Goal: Transaction & Acquisition: Purchase product/service

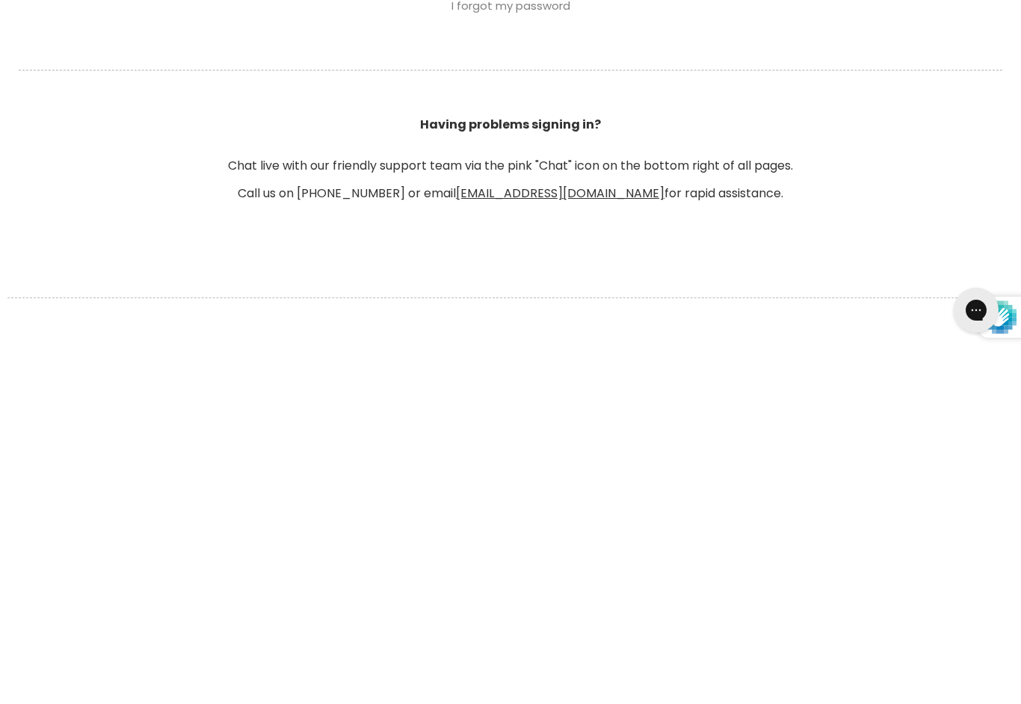
scroll to position [567, 0]
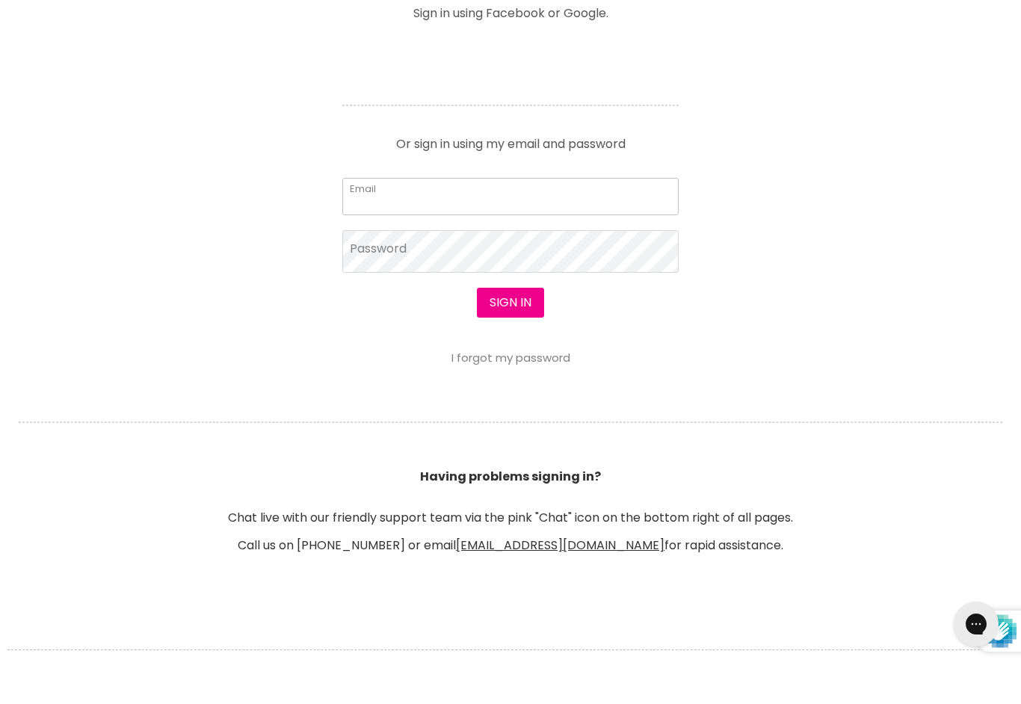
click at [380, 215] on input "Email" at bounding box center [510, 233] width 336 height 37
type input "midwayhairandbeauty@hotmail.com"
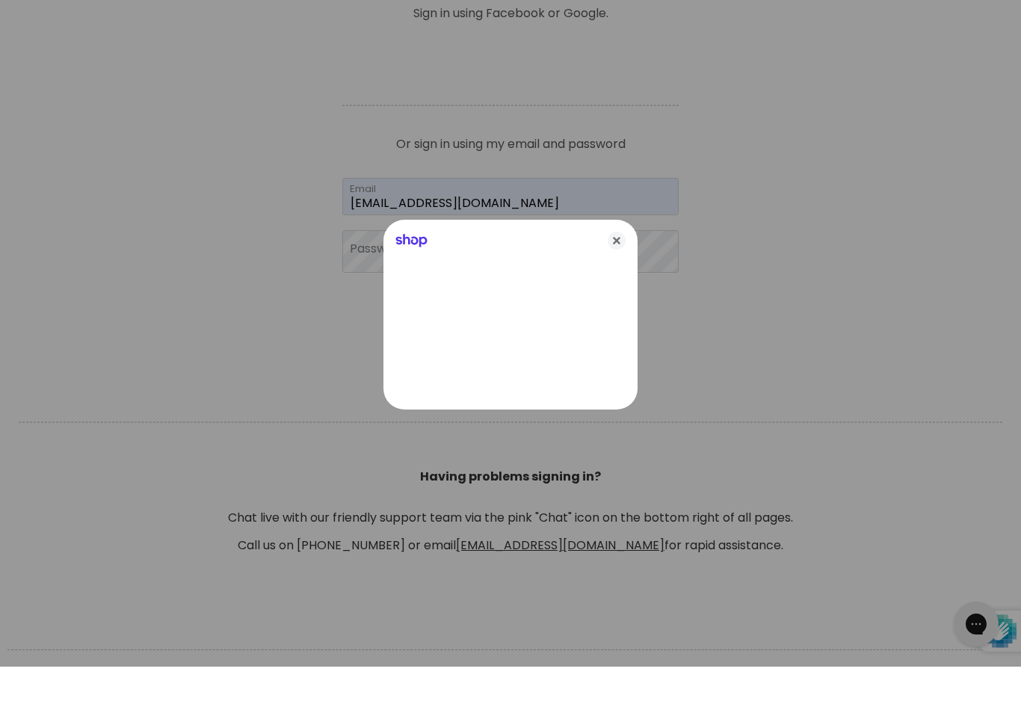
scroll to position [605, 0]
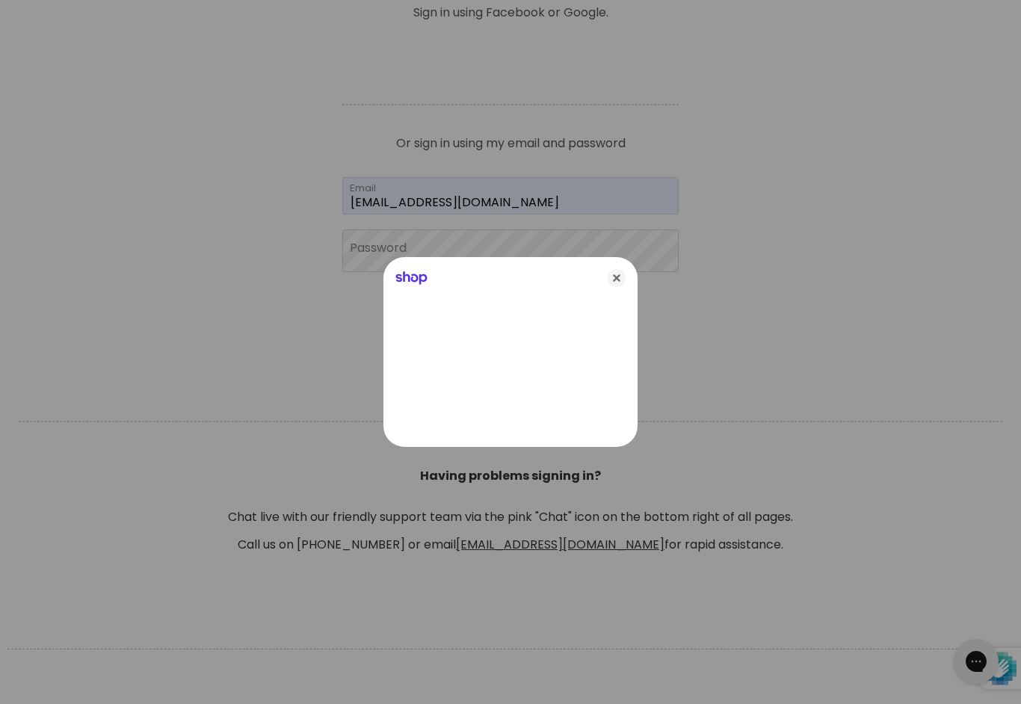
click at [623, 280] on icon "Close" at bounding box center [617, 278] width 18 height 18
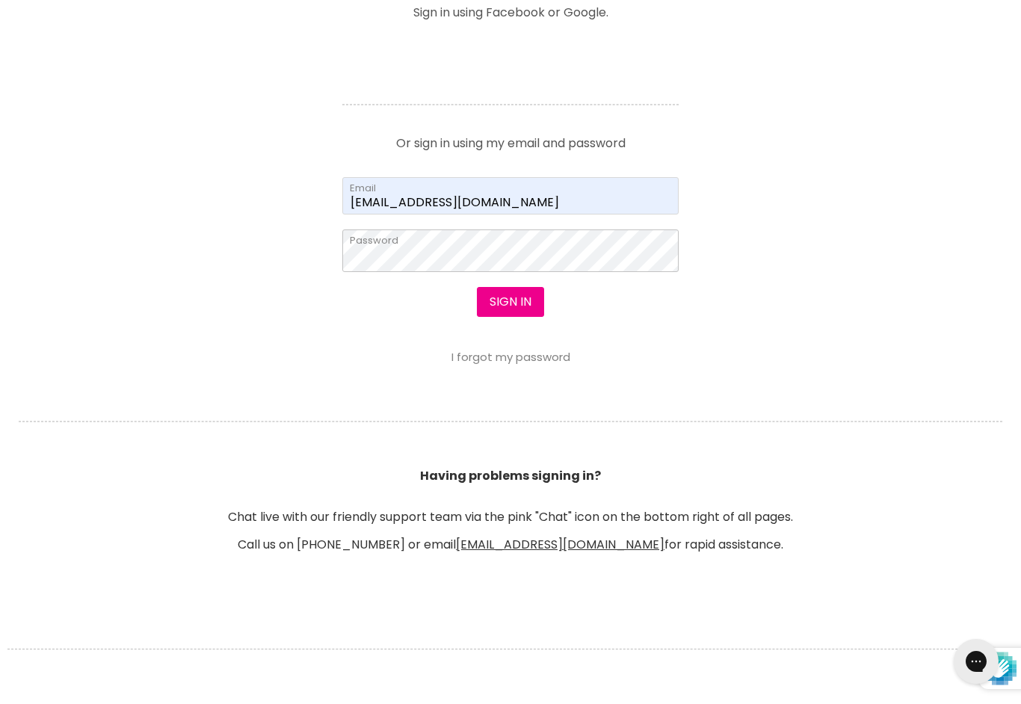
scroll to position [605, 0]
click at [511, 305] on button "Sign in" at bounding box center [510, 303] width 67 height 30
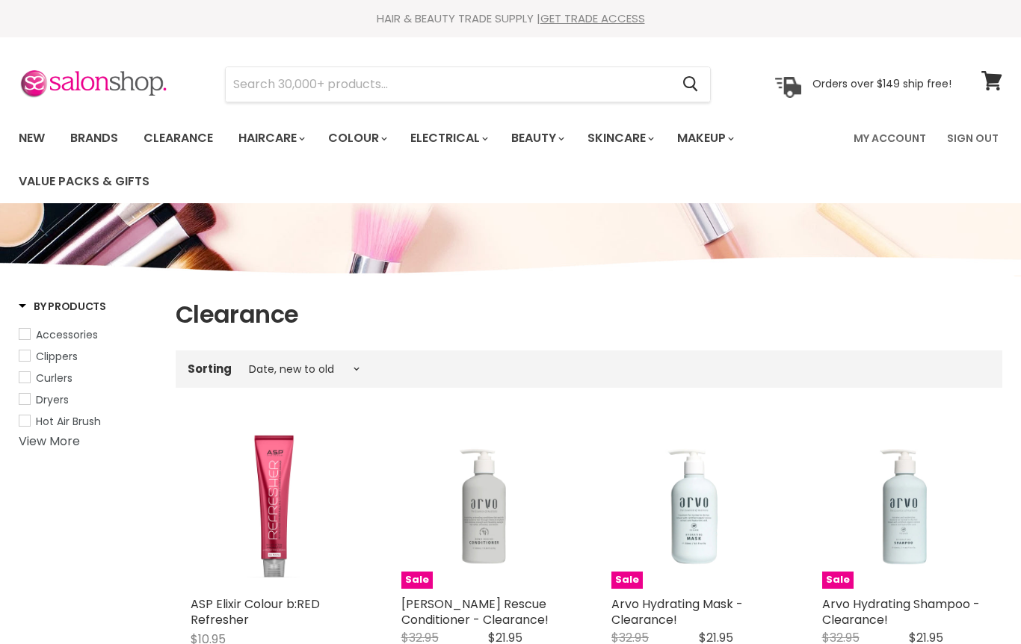
select select "created-descending"
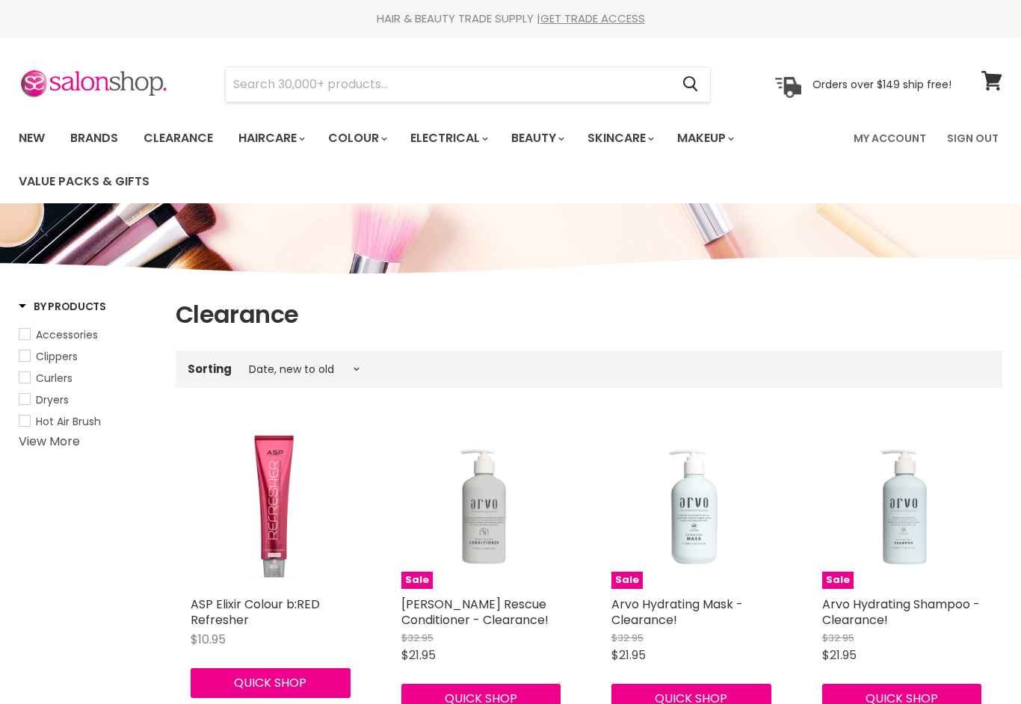
select select "created-descending"
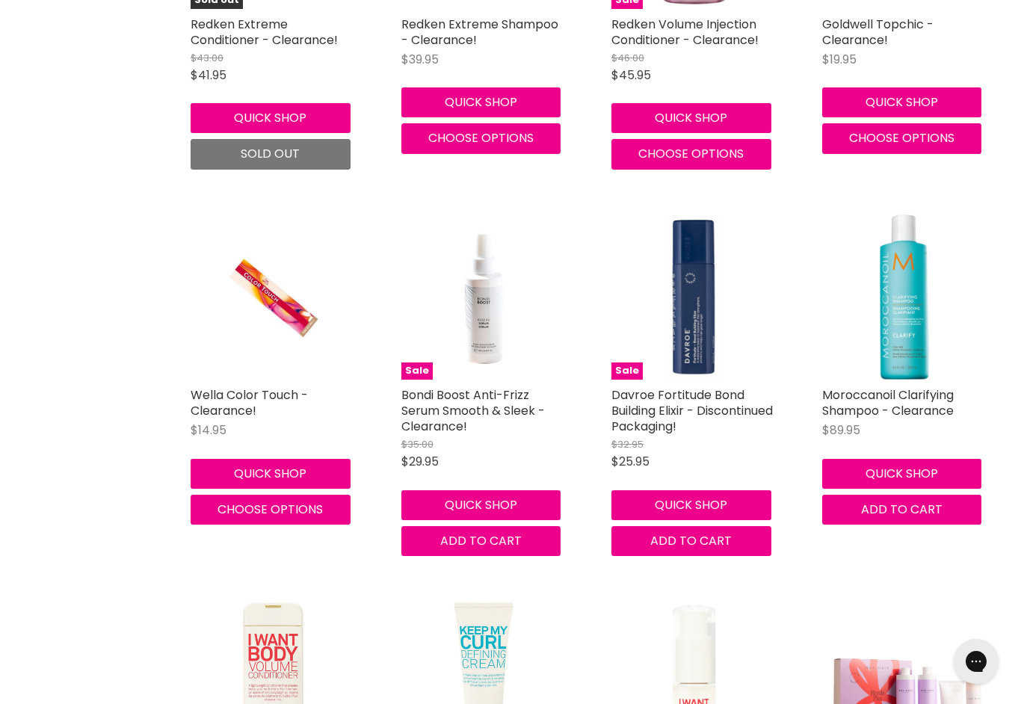
scroll to position [2096, 0]
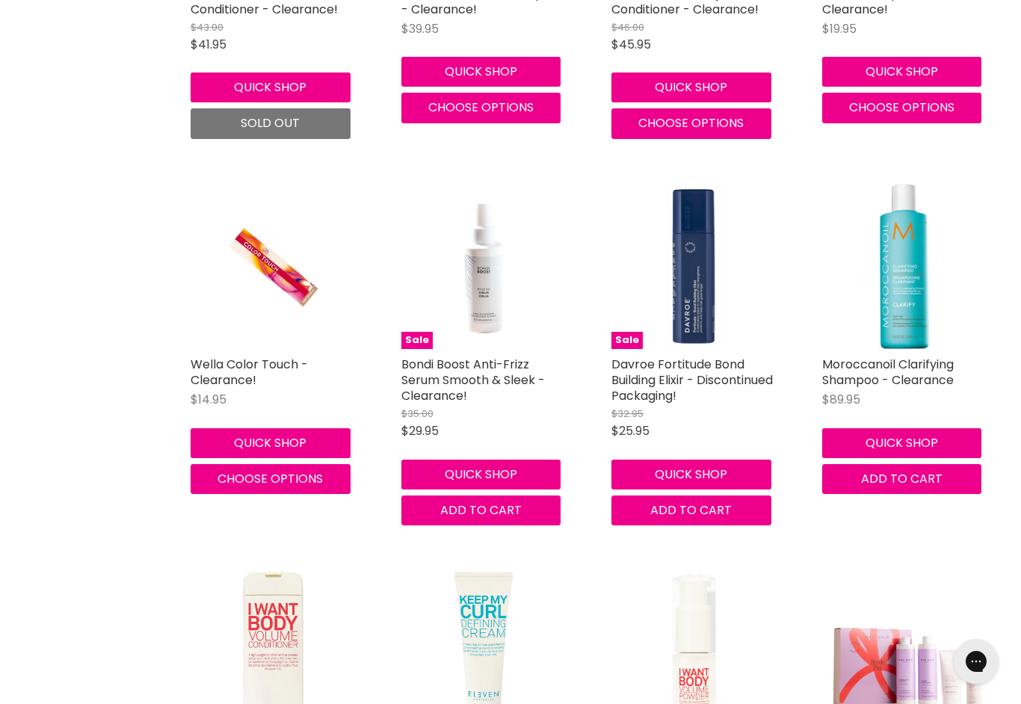
click at [224, 371] on link "Wella Color Touch - Clearance!" at bounding box center [249, 372] width 117 height 33
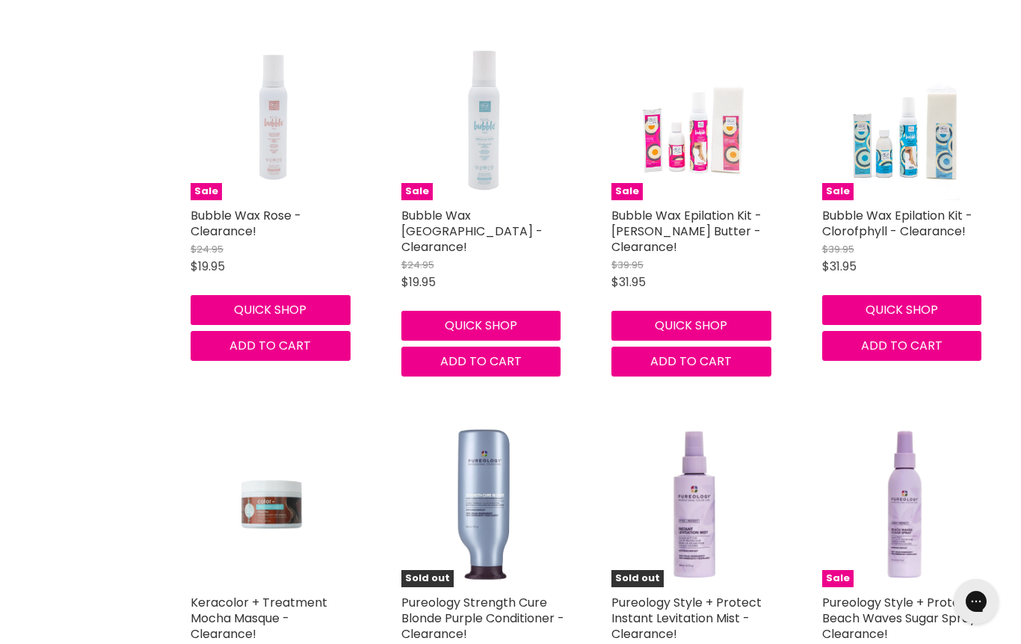
scroll to position [3372, 0]
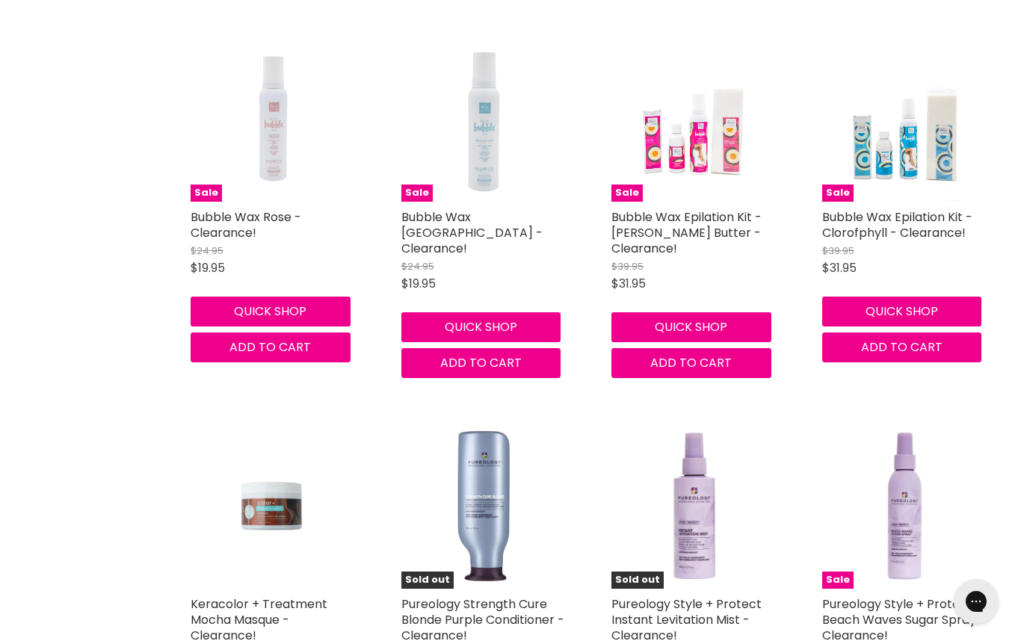
click at [448, 209] on link "Bubble Wax Tahiti - Clearance!" at bounding box center [471, 233] width 141 height 49
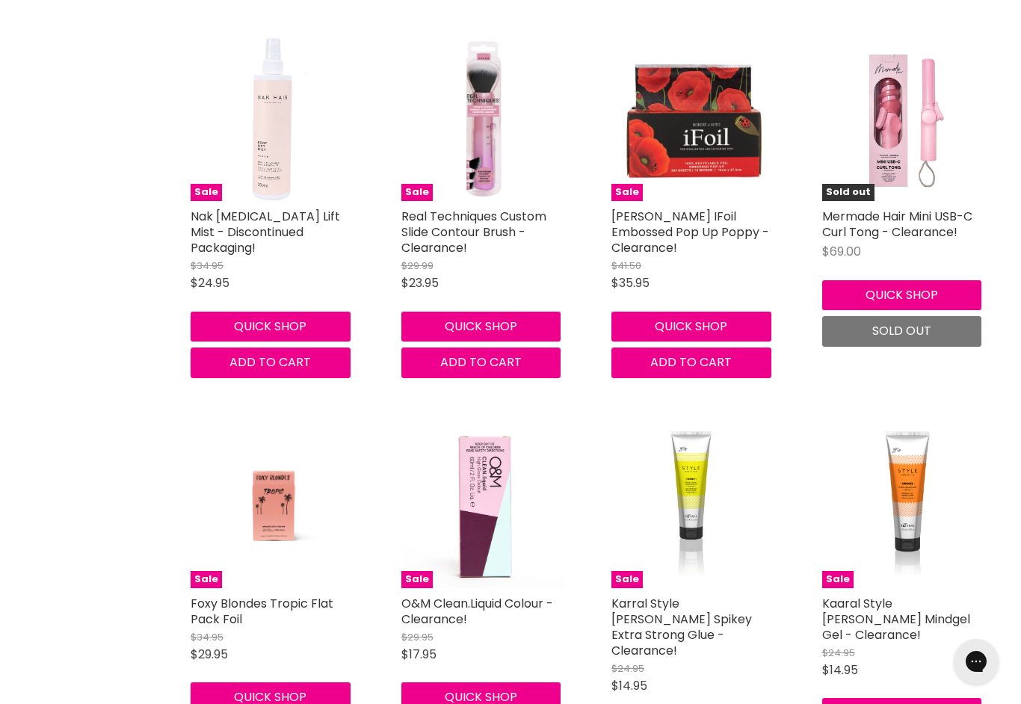
scroll to position [4148, 0]
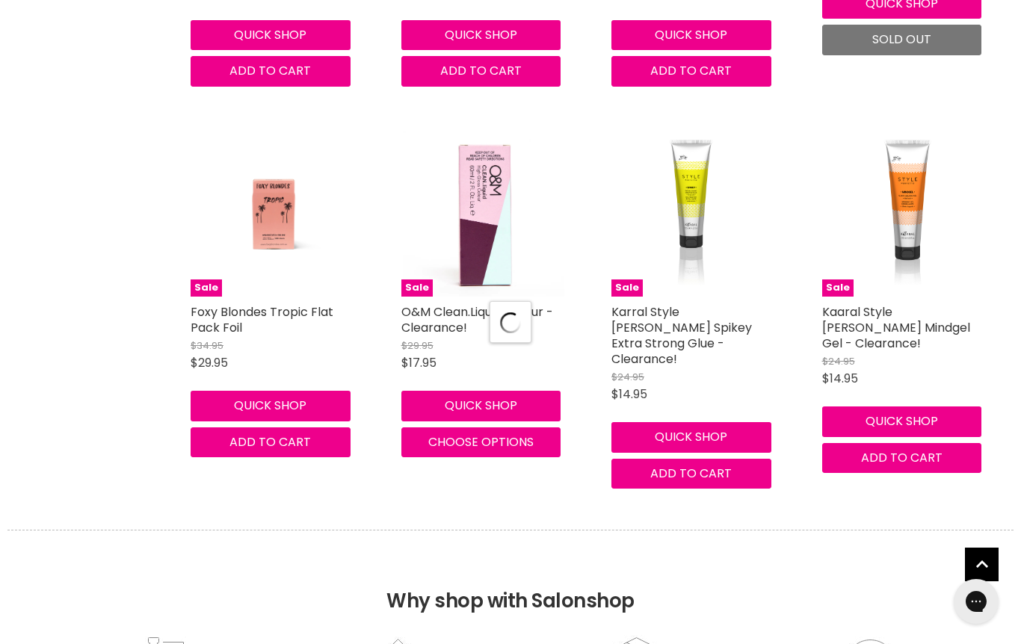
select select "created-descending"
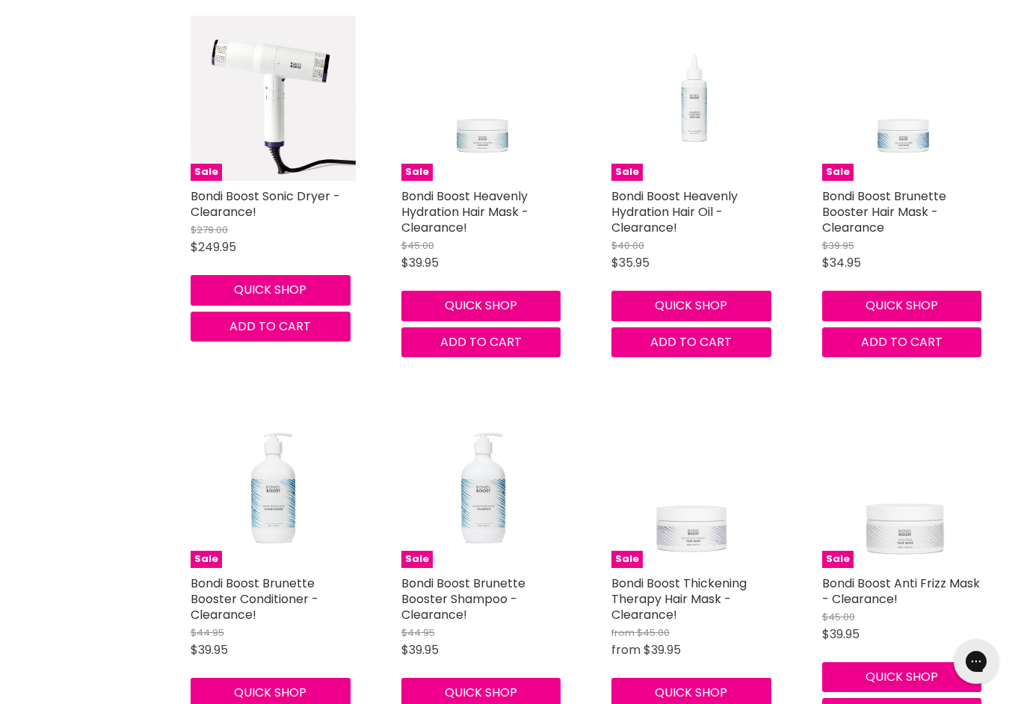
scroll to position [8489, 0]
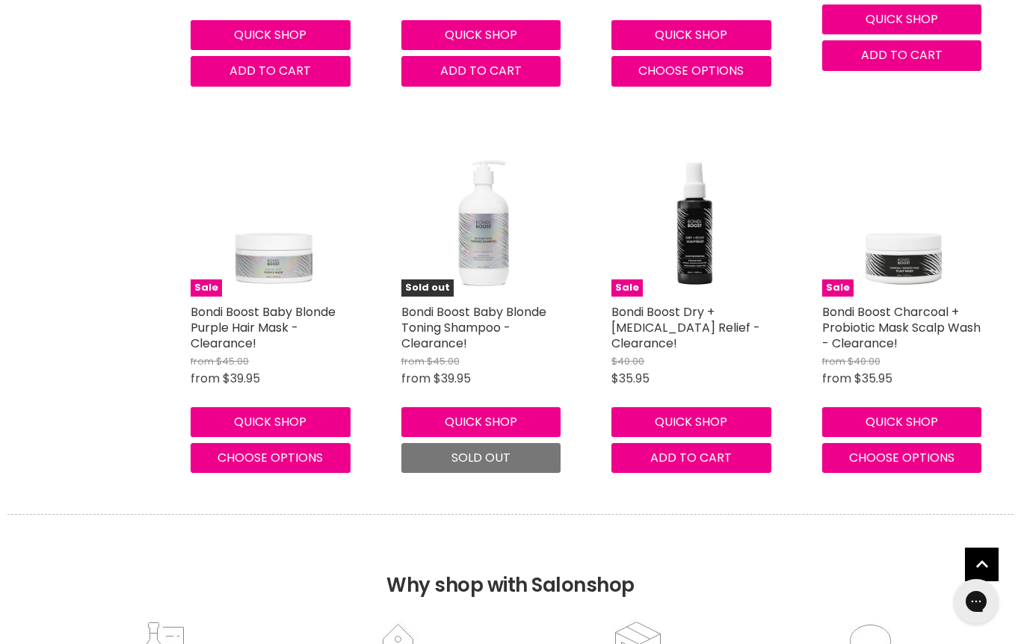
scroll to position [9163, 0]
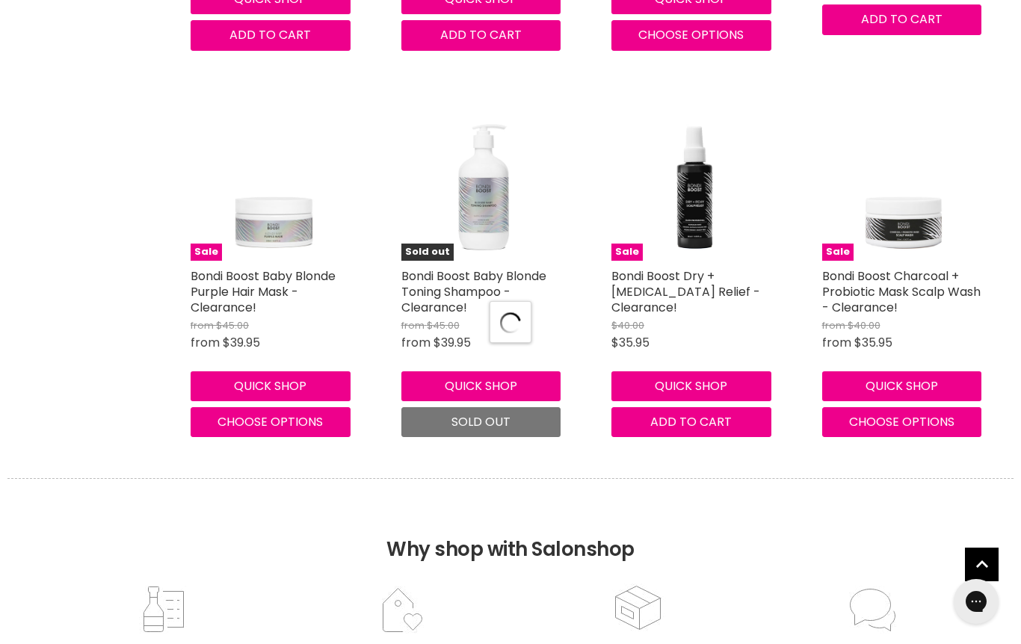
select select "created-descending"
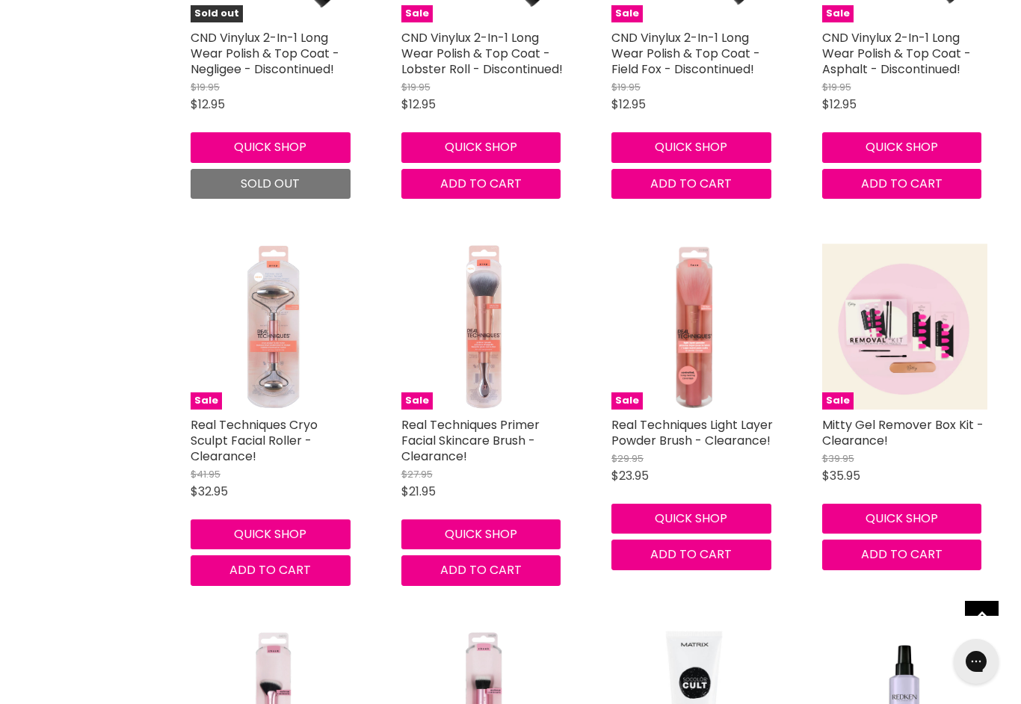
scroll to position [10583, 0]
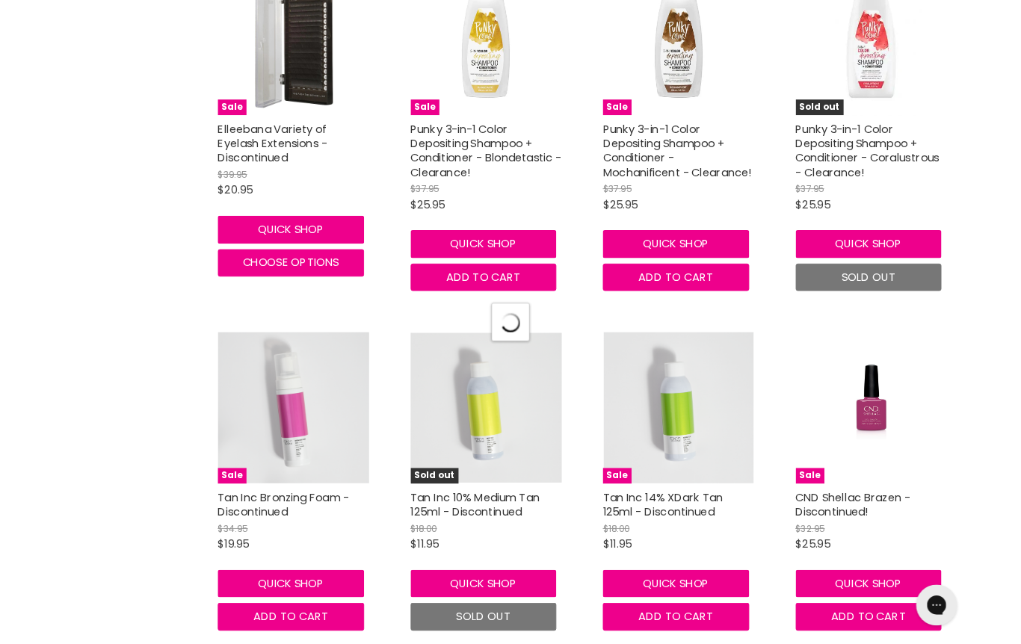
scroll to position [13690, 0]
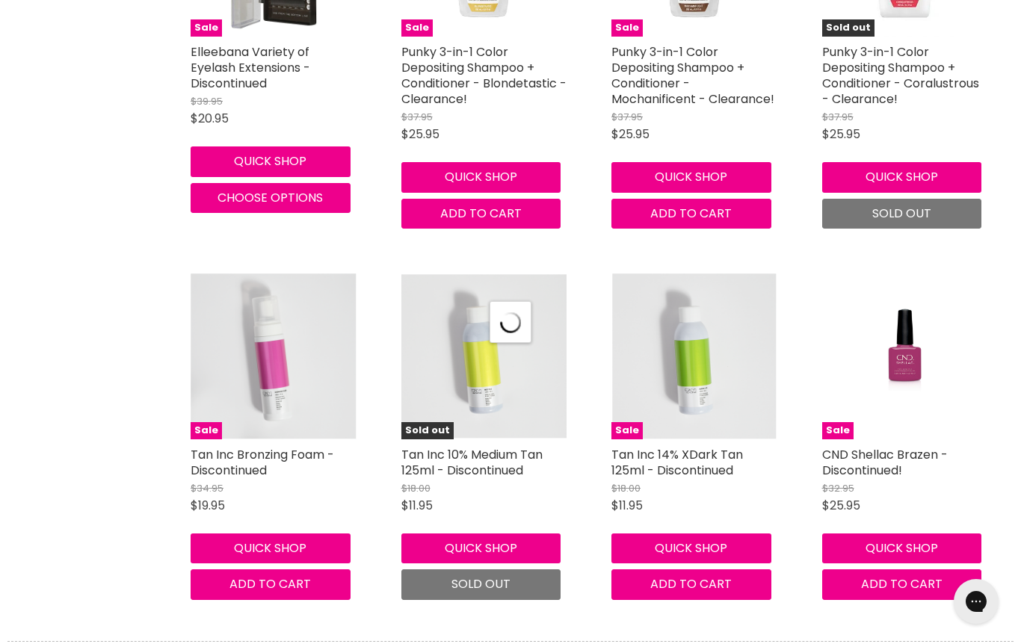
select select "created-descending"
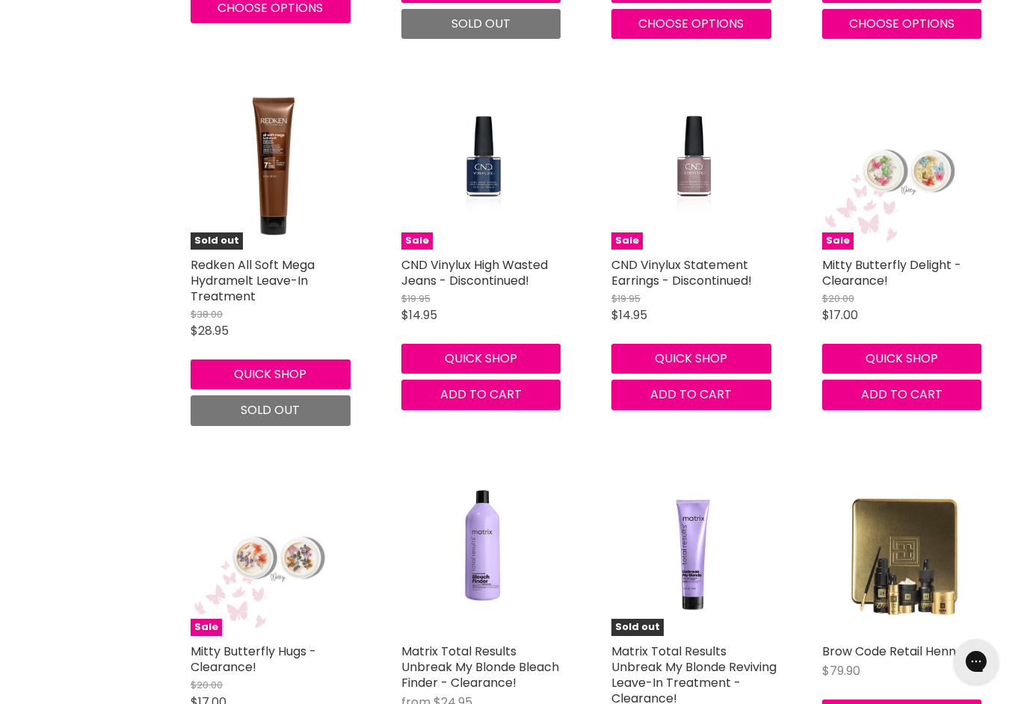
scroll to position [14994, 0]
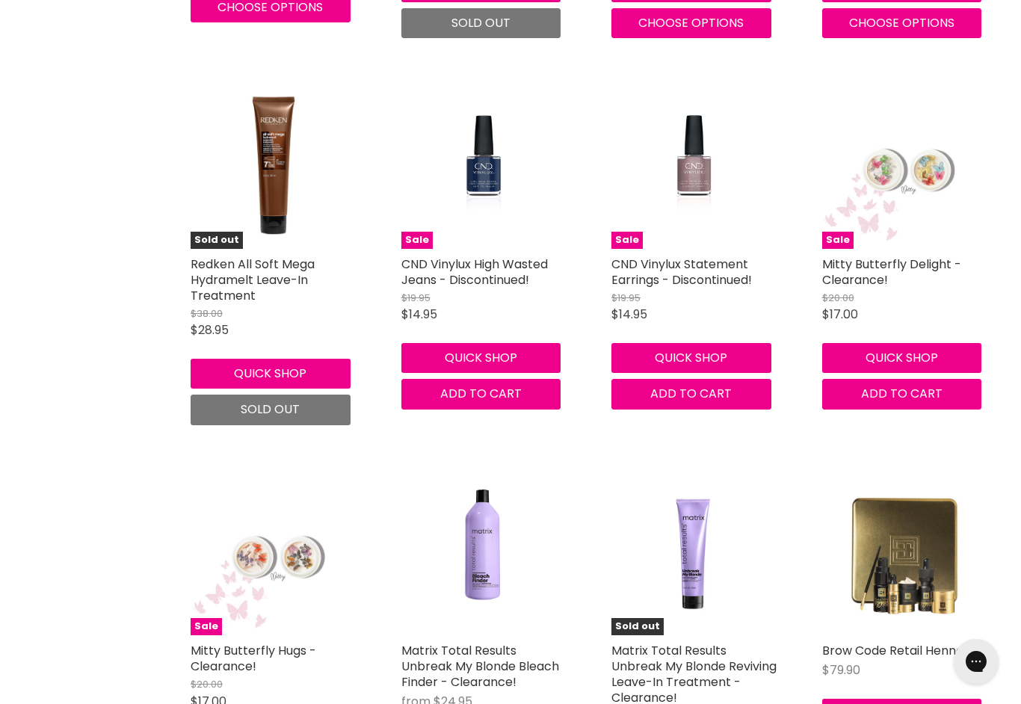
click at [259, 470] on img "Main content" at bounding box center [274, 553] width 166 height 166
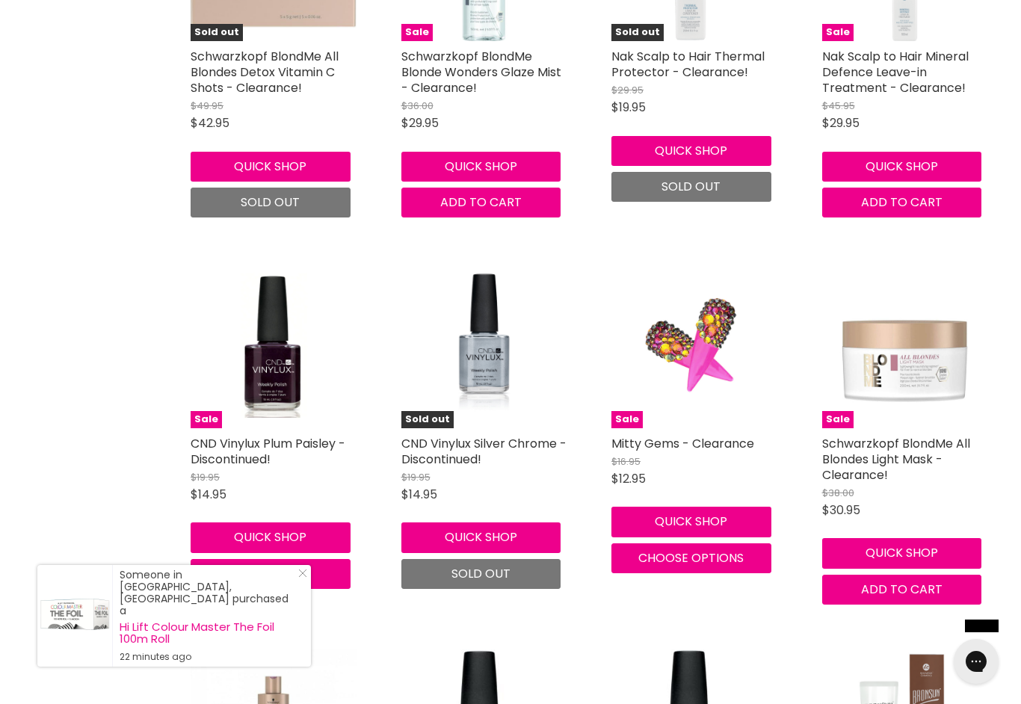
scroll to position [17548, 0]
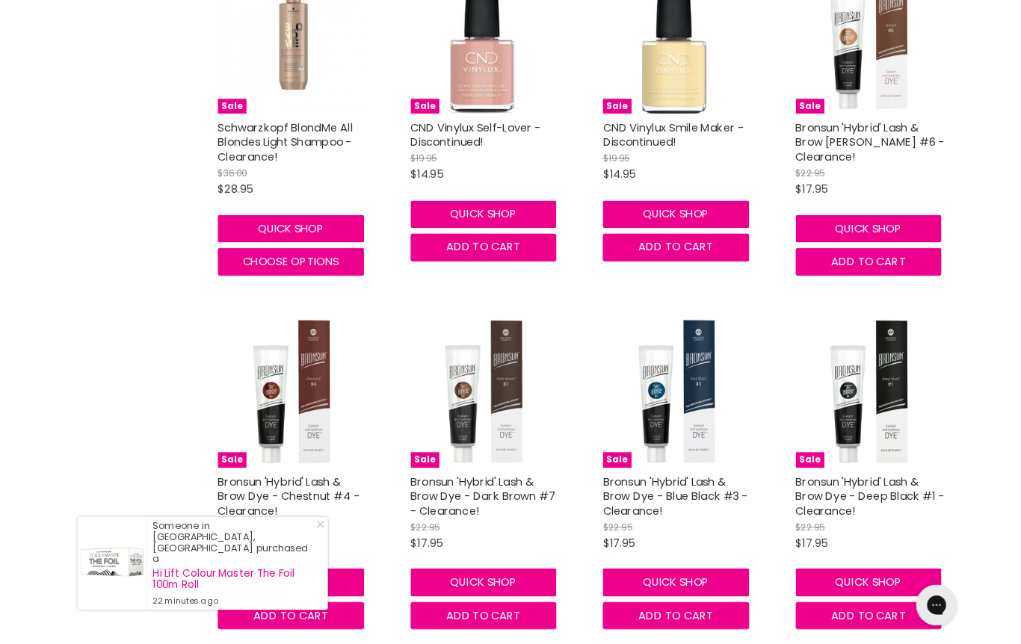
scroll to position [18420, 0]
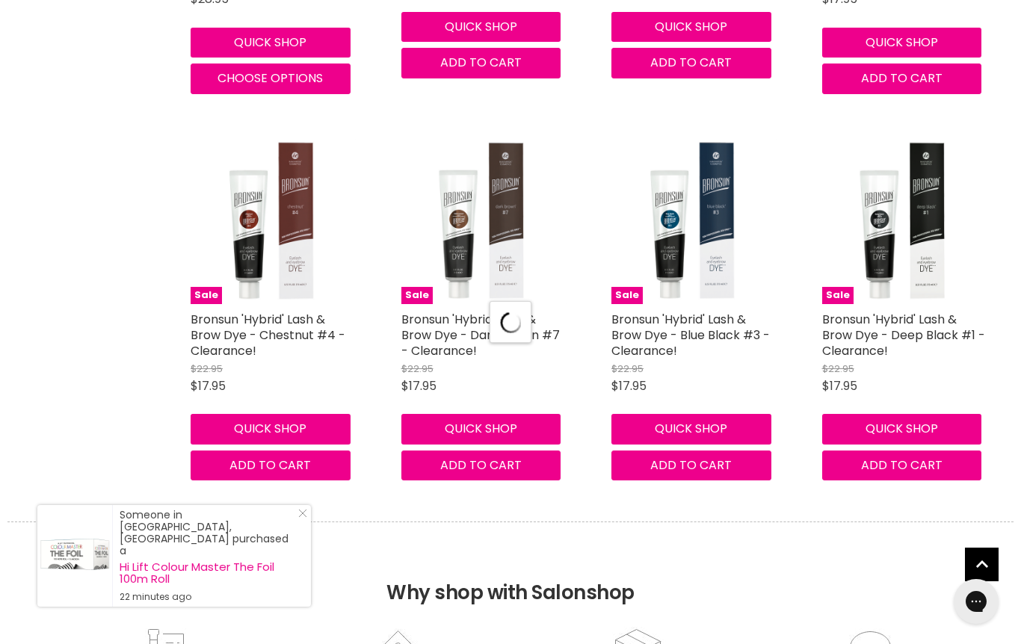
select select "created-descending"
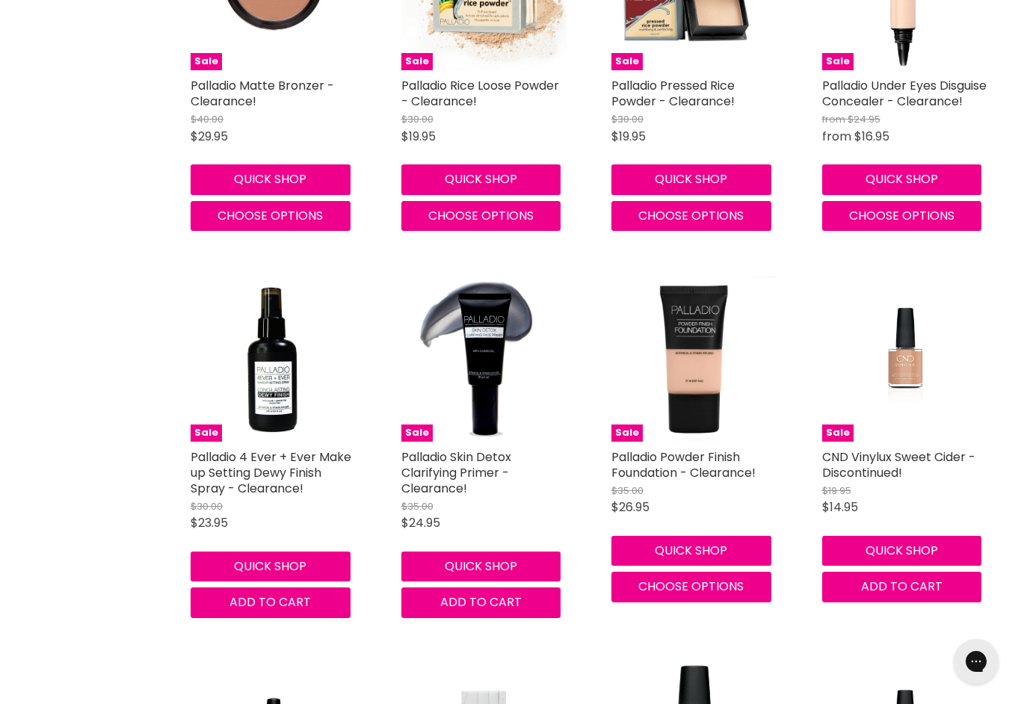
scroll to position [21794, 0]
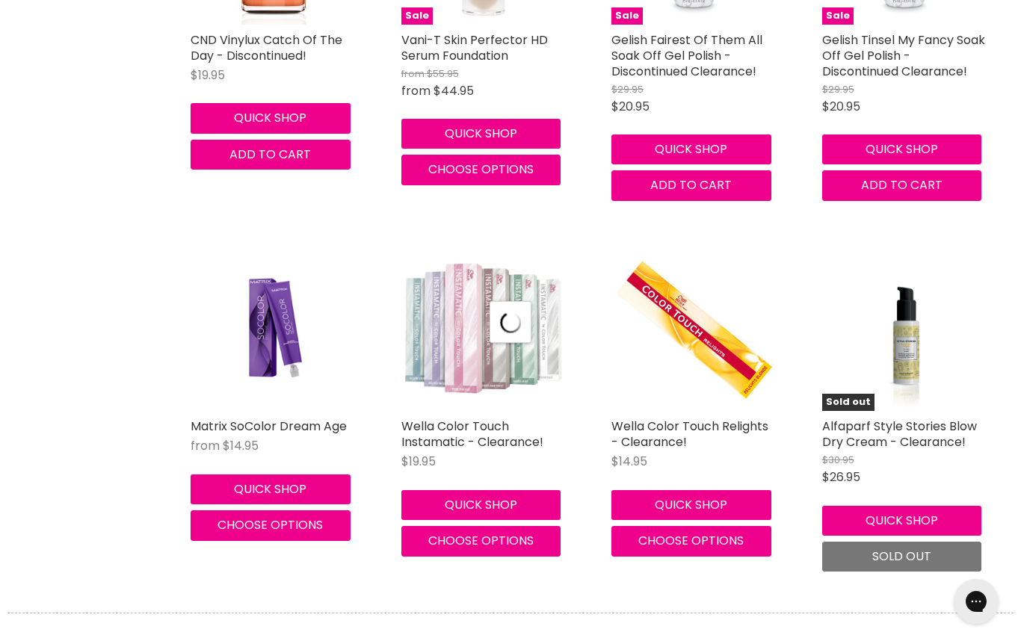
select select "created-descending"
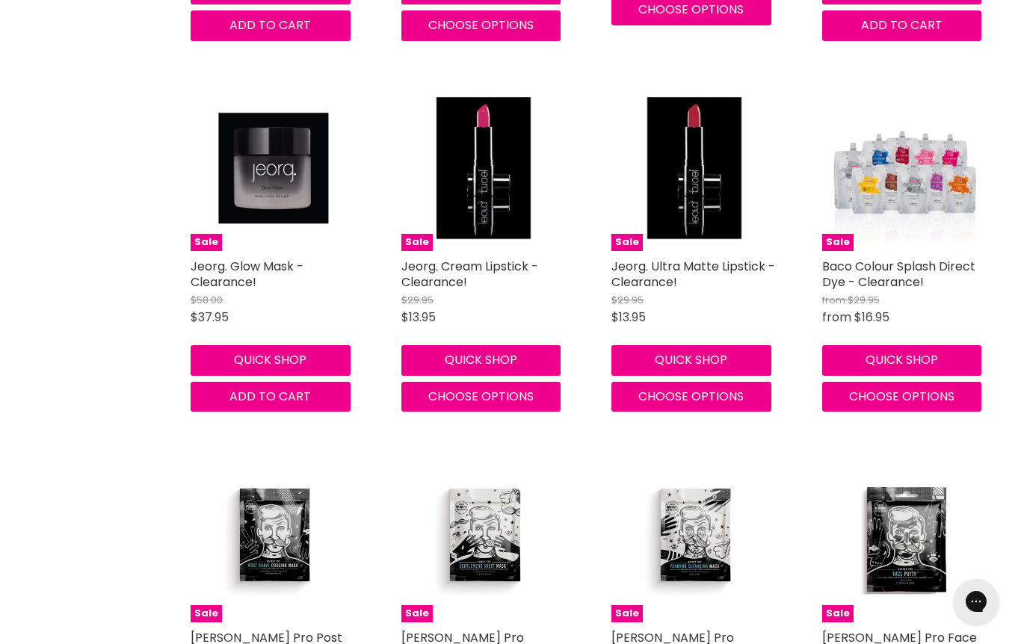
scroll to position [27350, 0]
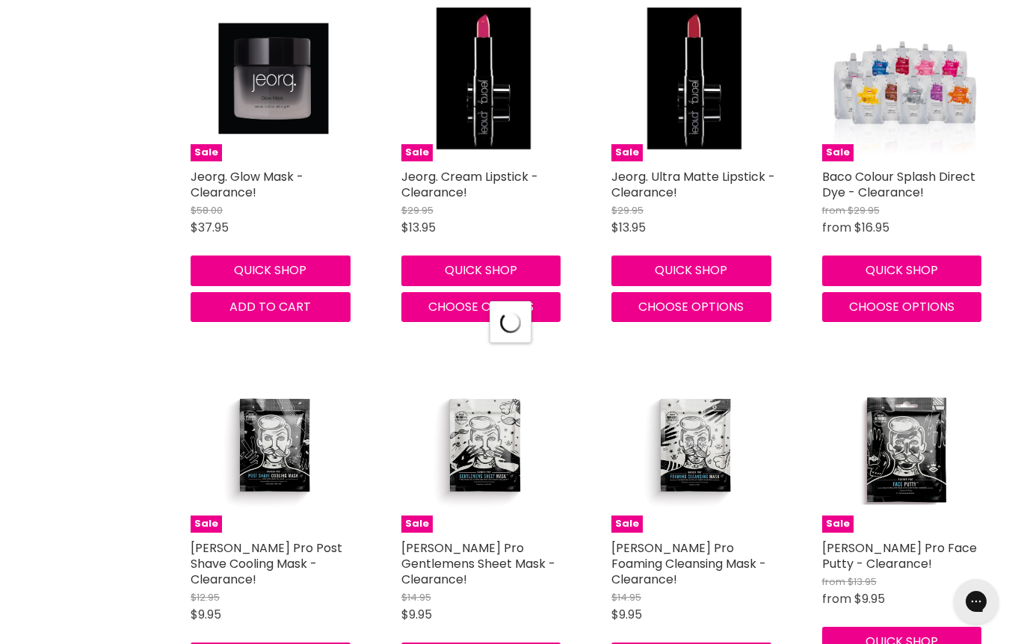
select select "created-descending"
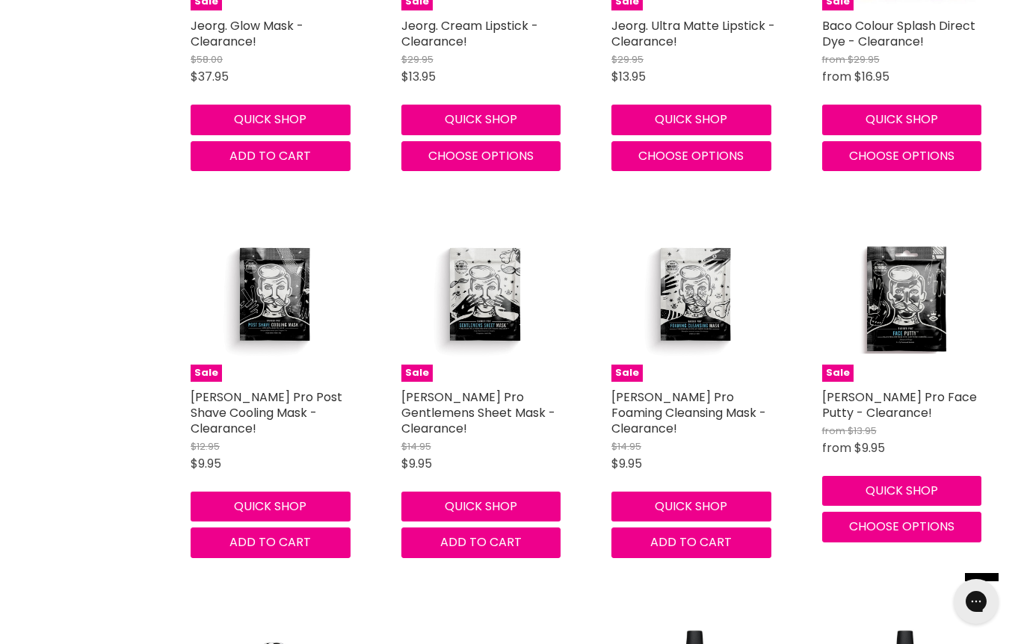
scroll to position [27500, 0]
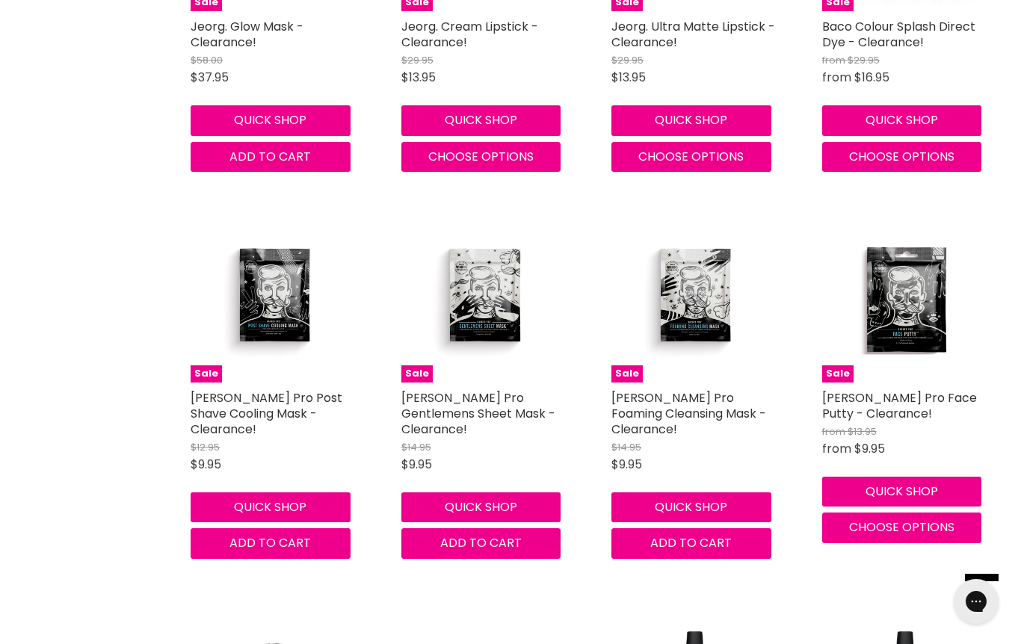
click at [250, 389] on link "[PERSON_NAME] Pro Post Shave Cooling Mask - Clearance!" at bounding box center [267, 413] width 152 height 49
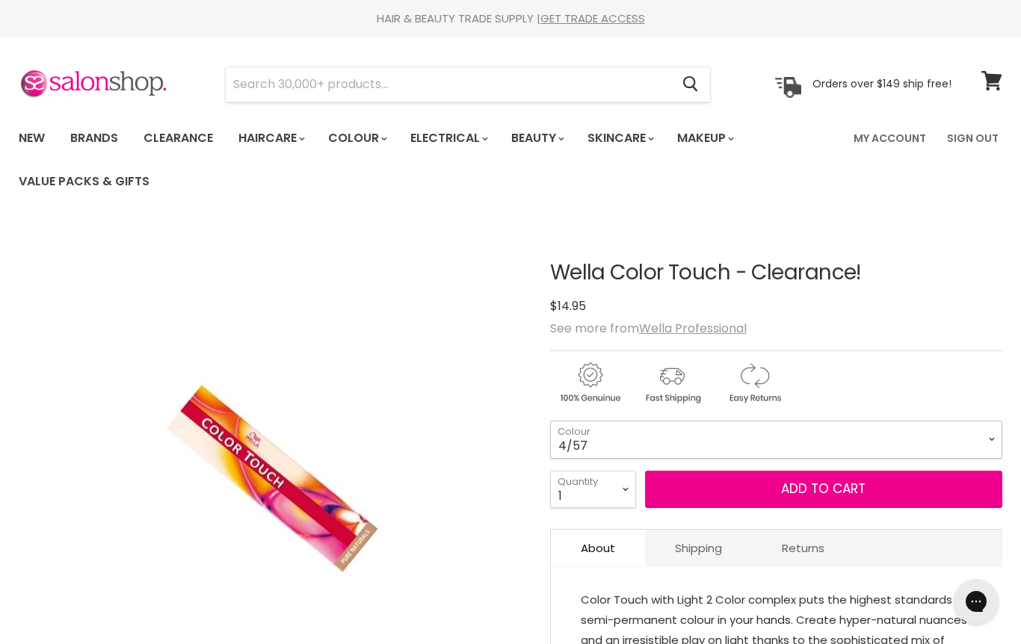
click at [984, 430] on select "4/57 3/5" at bounding box center [776, 439] width 452 height 37
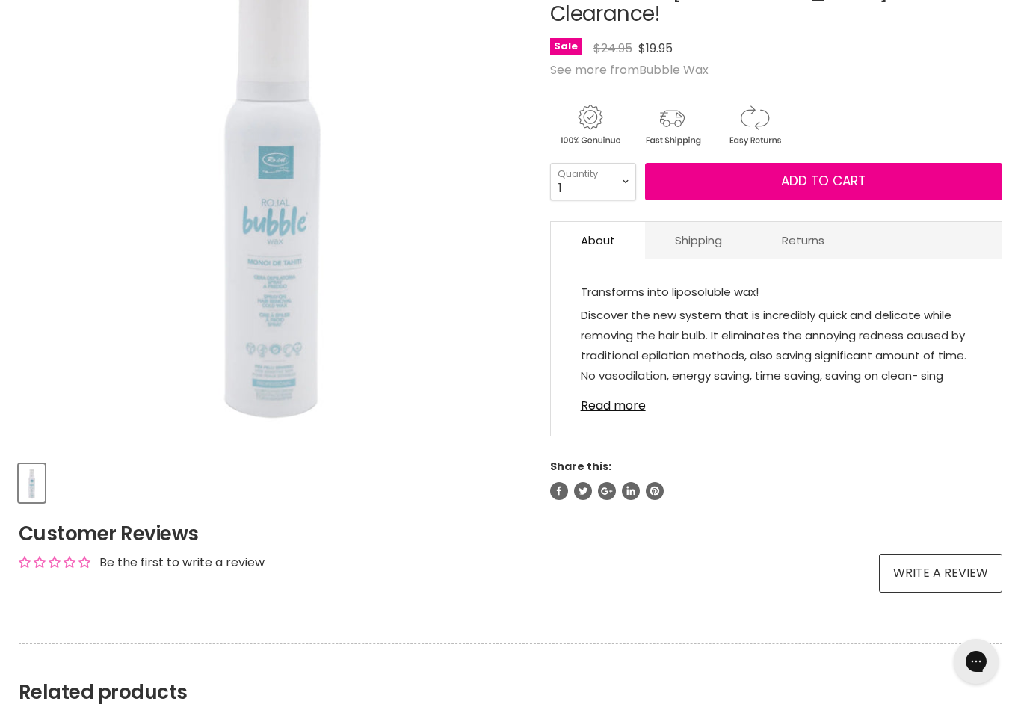
click at [0, 0] on div "View product:Bubble Wax Epilation Kit - Clorofphyll - Clearance!" at bounding box center [0, 0] width 0 height 0
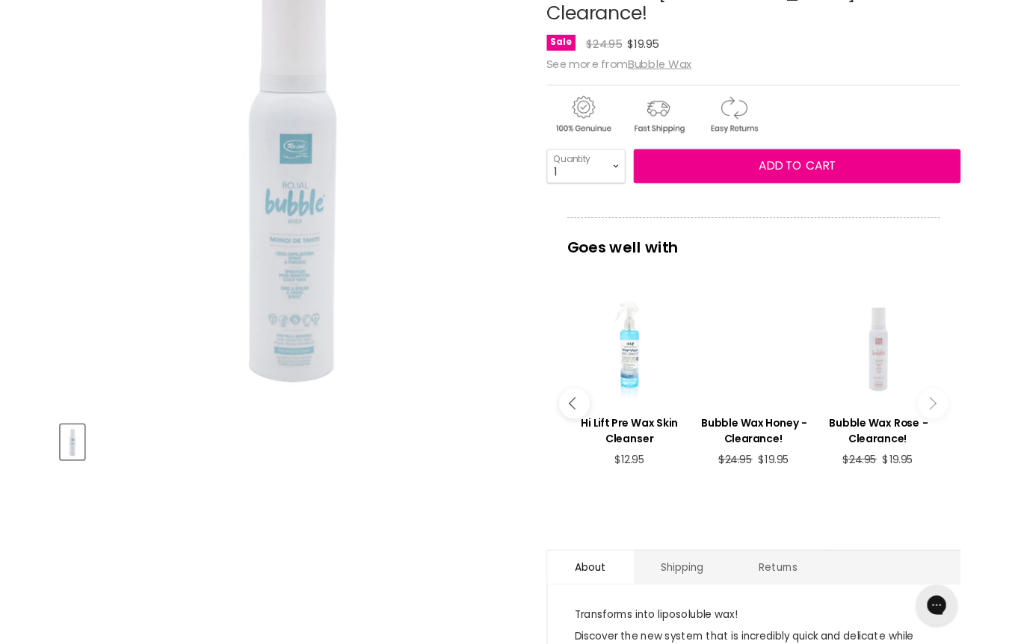
scroll to position [341, 0]
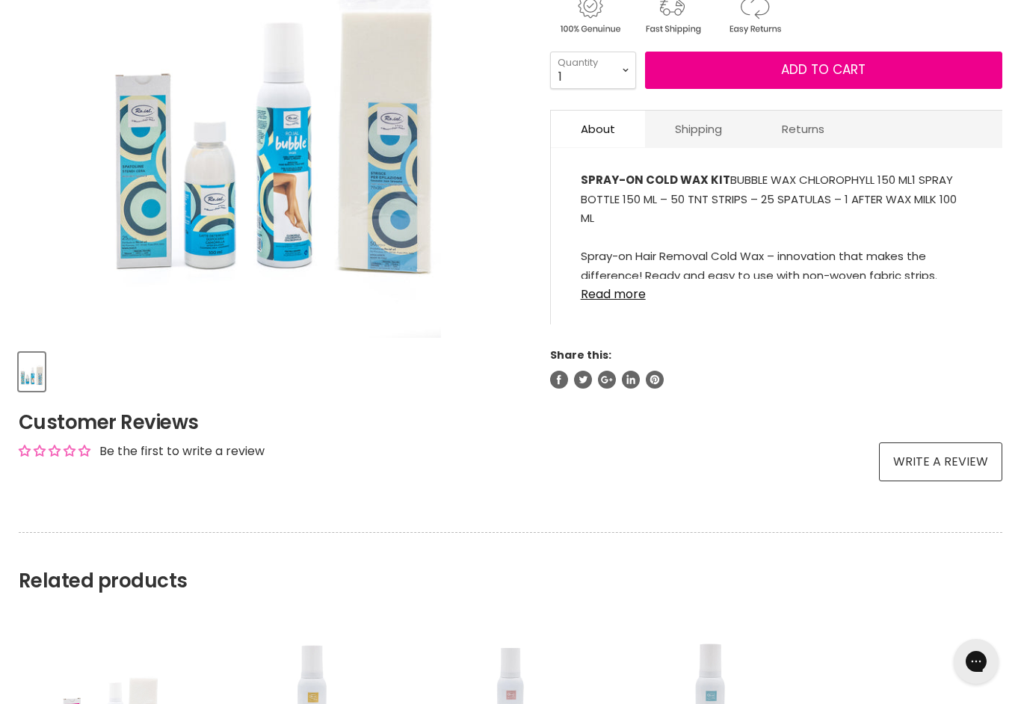
scroll to position [395, 0]
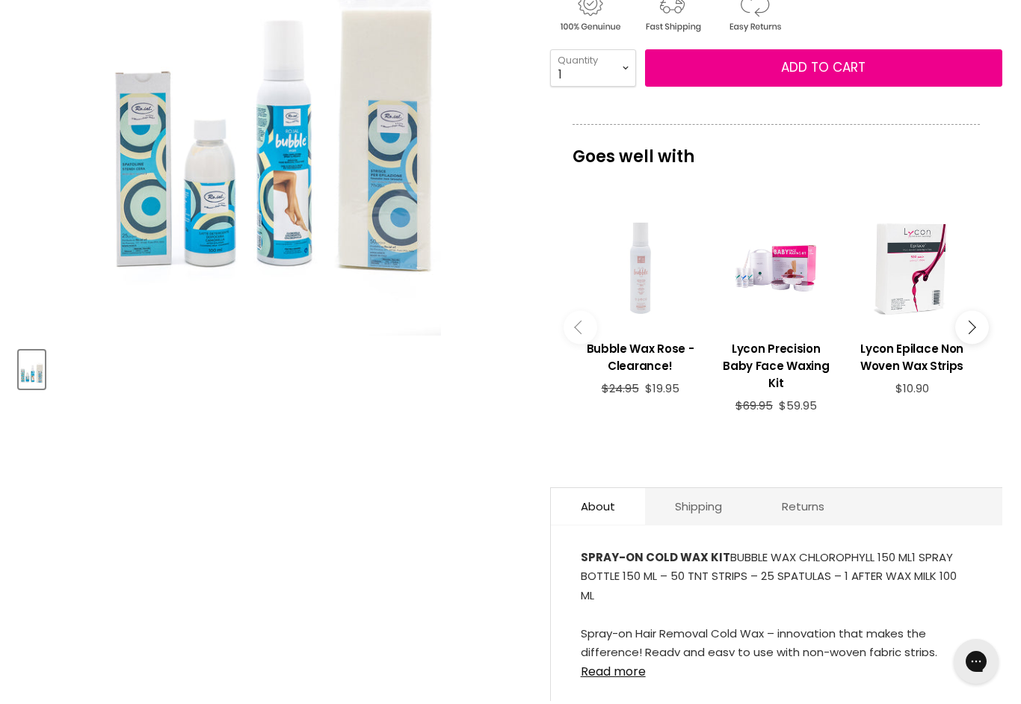
click at [608, 666] on link "Read more" at bounding box center [777, 667] width 392 height 22
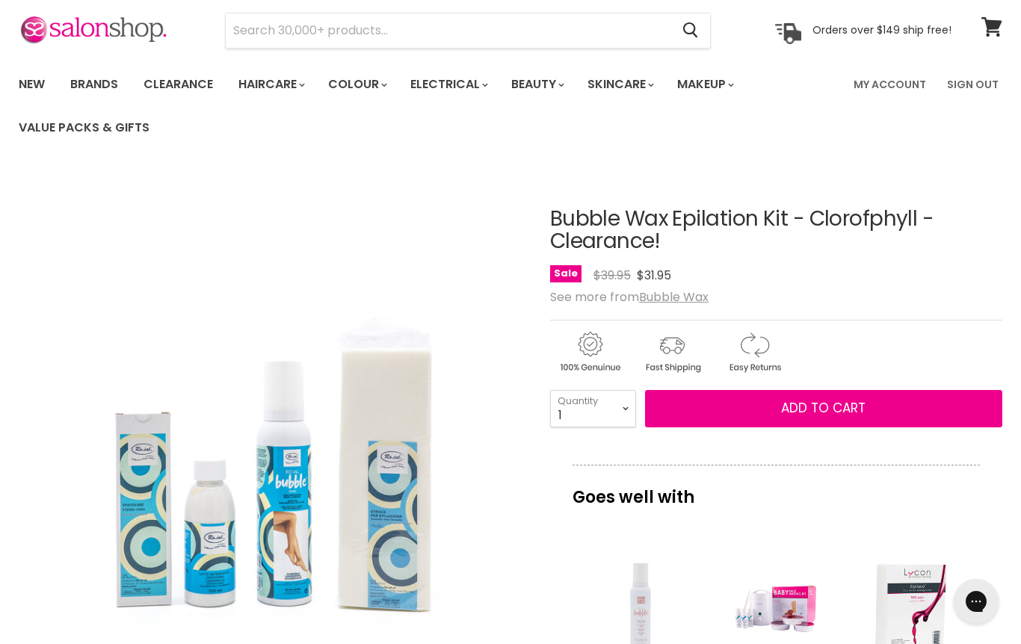
scroll to position [0, 0]
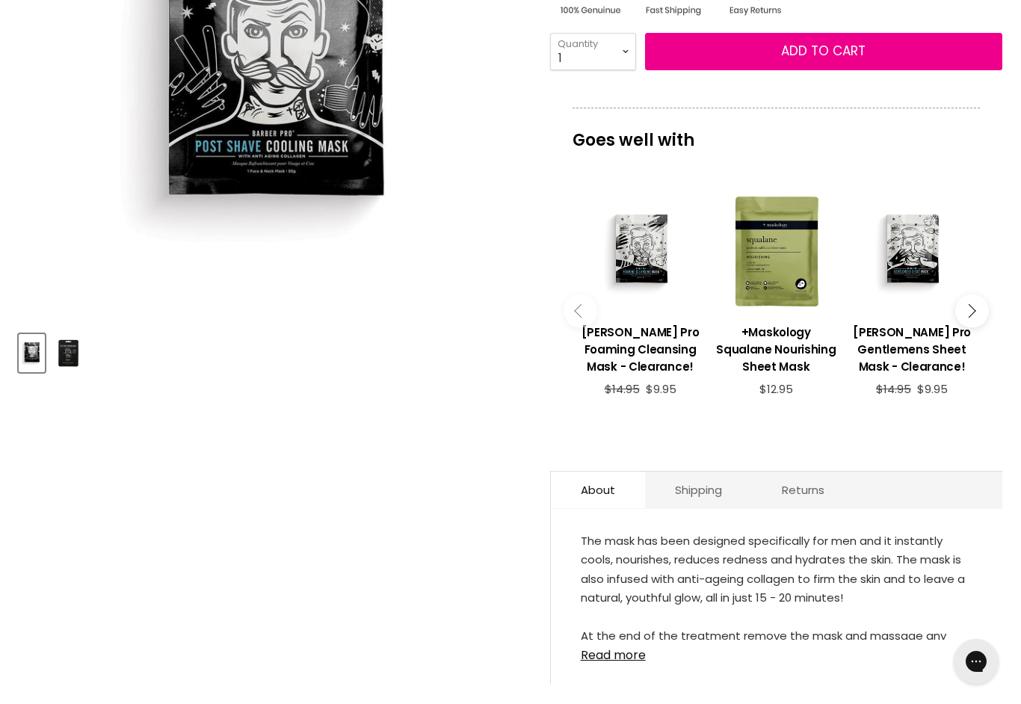
scroll to position [420, 0]
